Goal: Information Seeking & Learning: Understand process/instructions

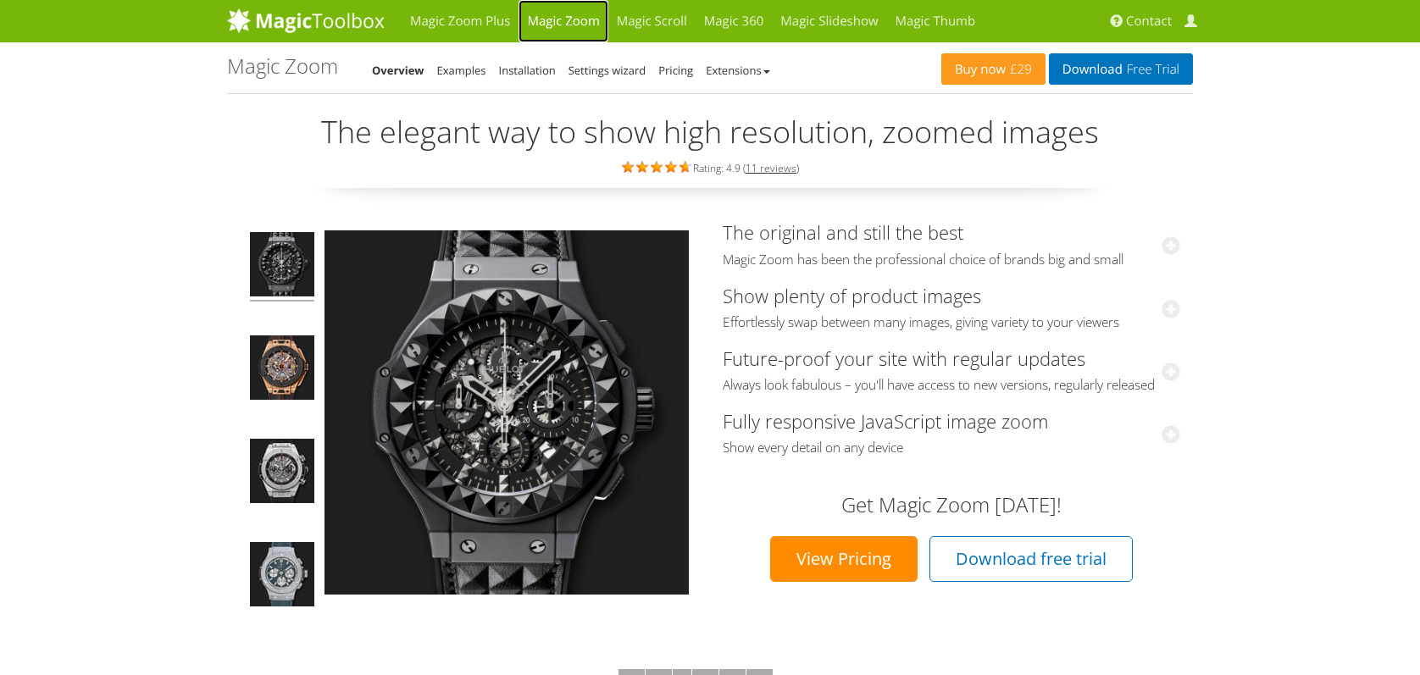
click at [552, 14] on link "Magic Zoom" at bounding box center [563, 21] width 89 height 42
click at [563, 19] on link "Magic Zoom" at bounding box center [563, 21] width 89 height 42
click at [469, 69] on link "Examples" at bounding box center [461, 70] width 49 height 15
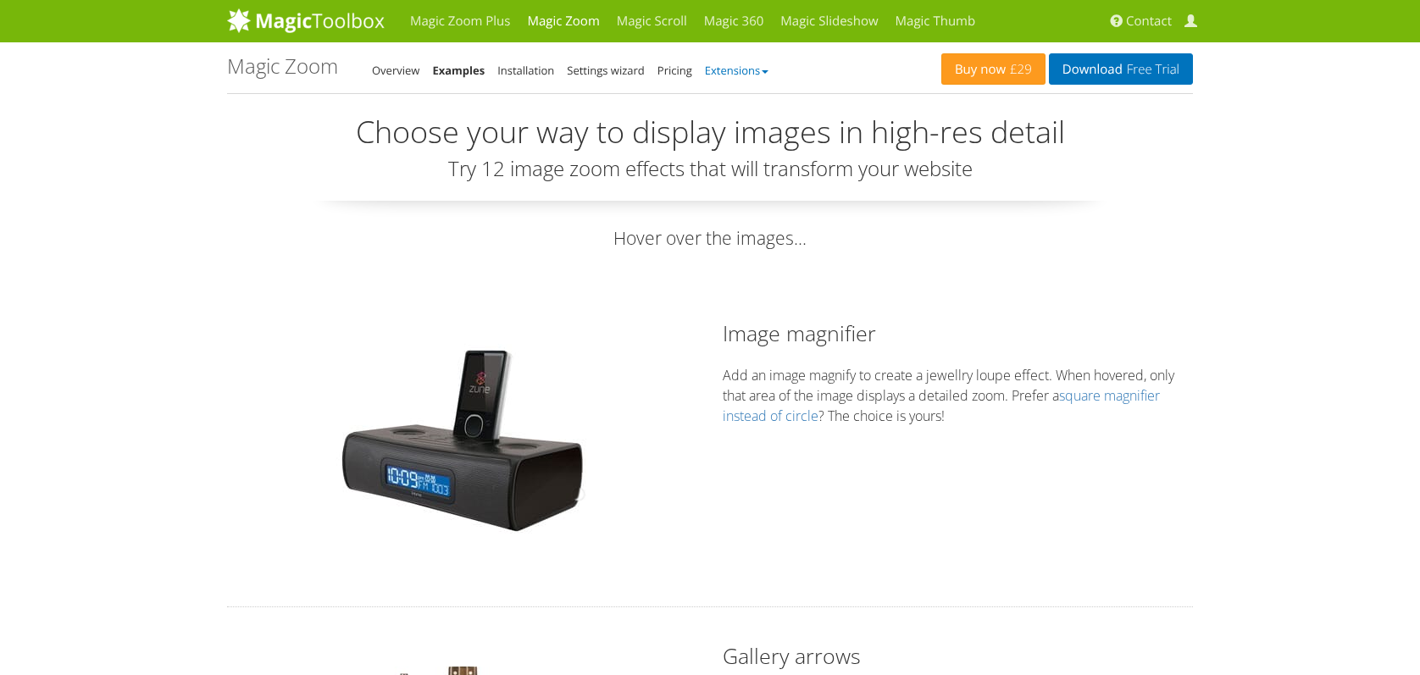
click at [761, 69] on link "Extensions" at bounding box center [737, 70] width 64 height 15
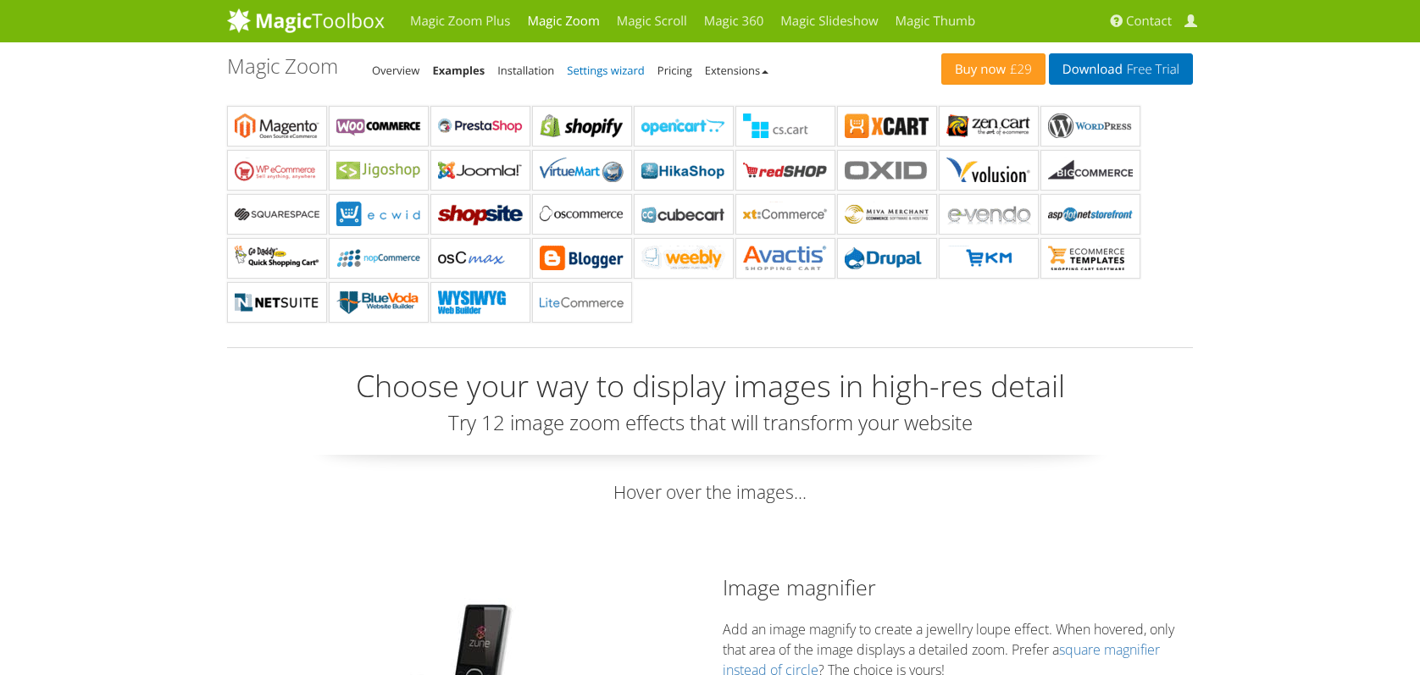
click at [620, 69] on link "Settings wizard" at bounding box center [606, 70] width 78 height 15
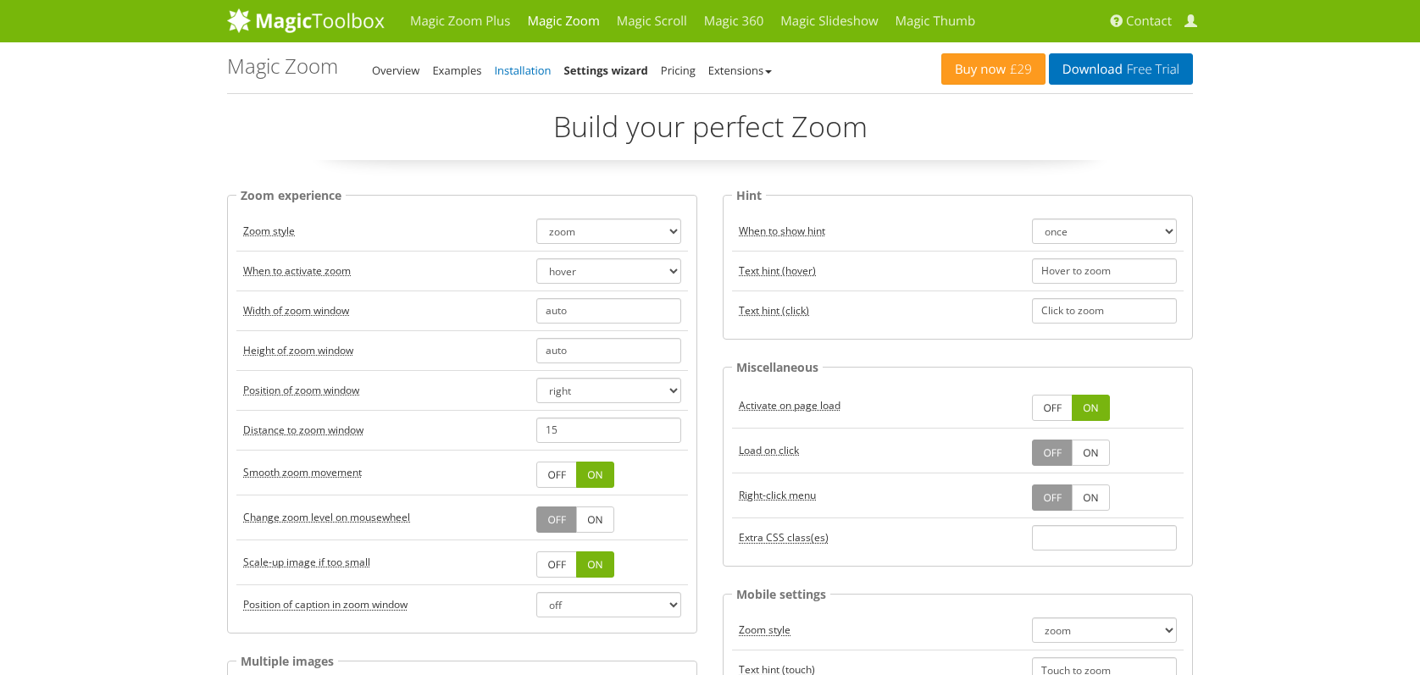
click at [531, 70] on link "Installation" at bounding box center [522, 70] width 57 height 15
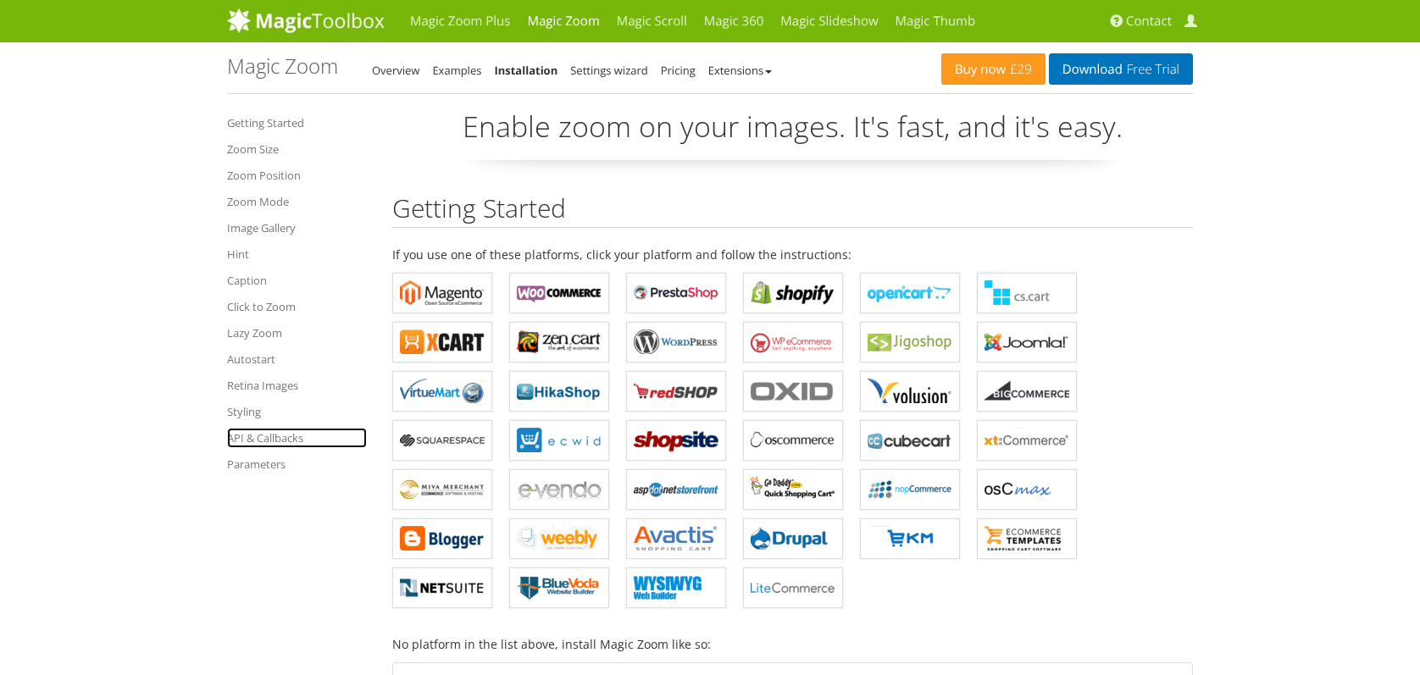
click at [255, 433] on link "API & Callbacks" at bounding box center [297, 438] width 140 height 20
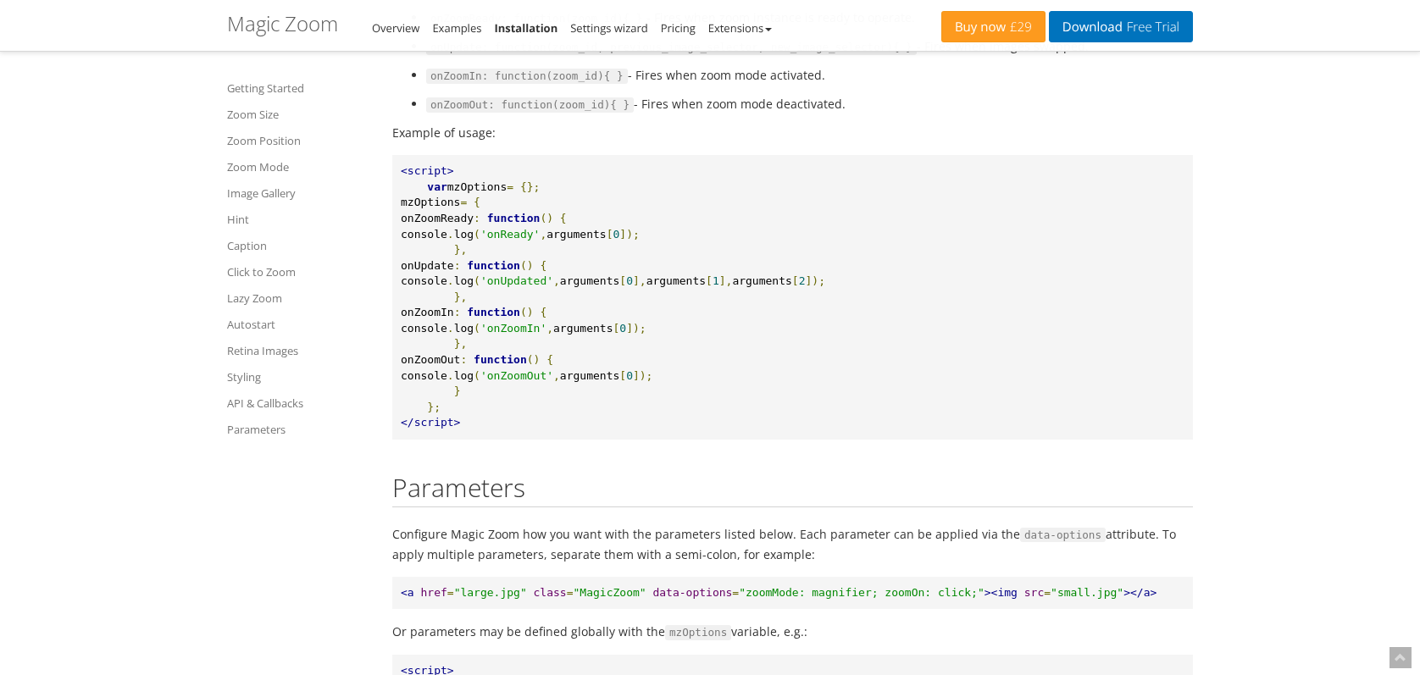
scroll to position [12711, 0]
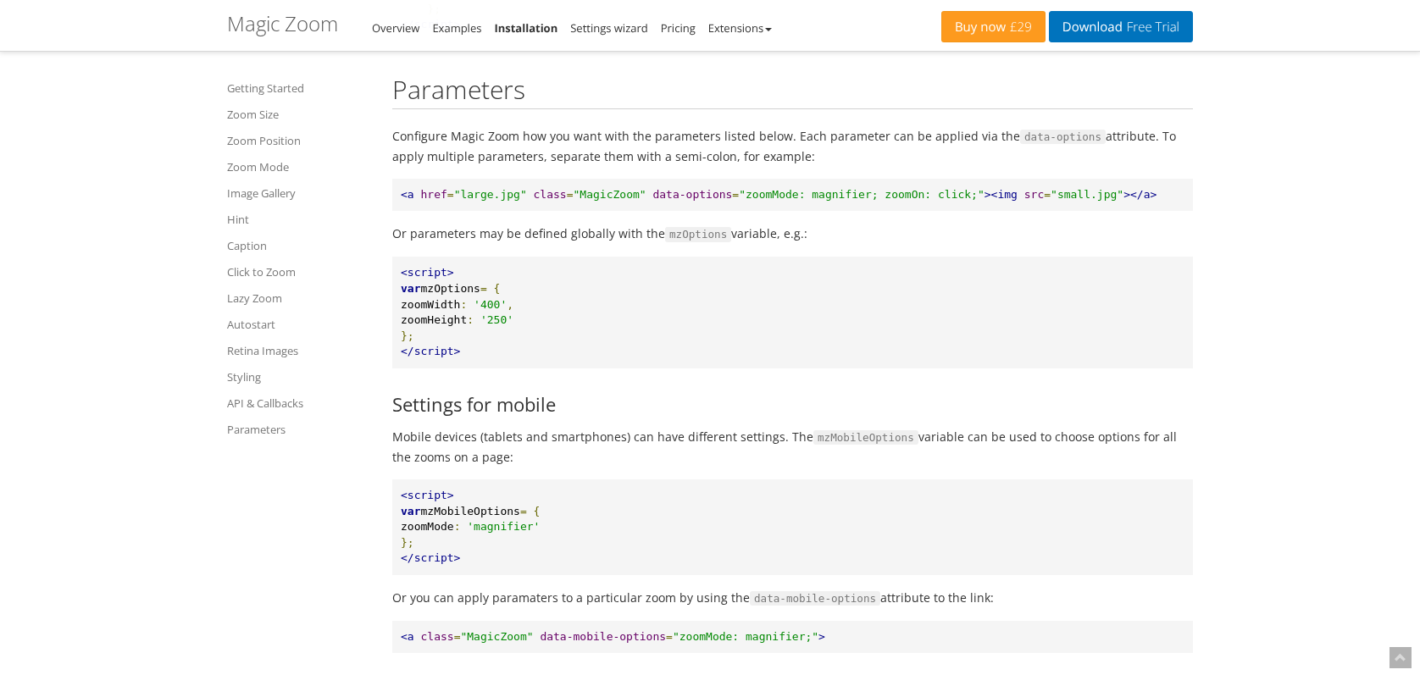
drag, startPoint x: 425, startPoint y: 332, endPoint x: 476, endPoint y: 333, distance: 50.8
click at [476, 295] on span "mzOptions" at bounding box center [449, 288] width 59 height 13
copy span "mzOptions"
